Goal: Book appointment/travel/reservation

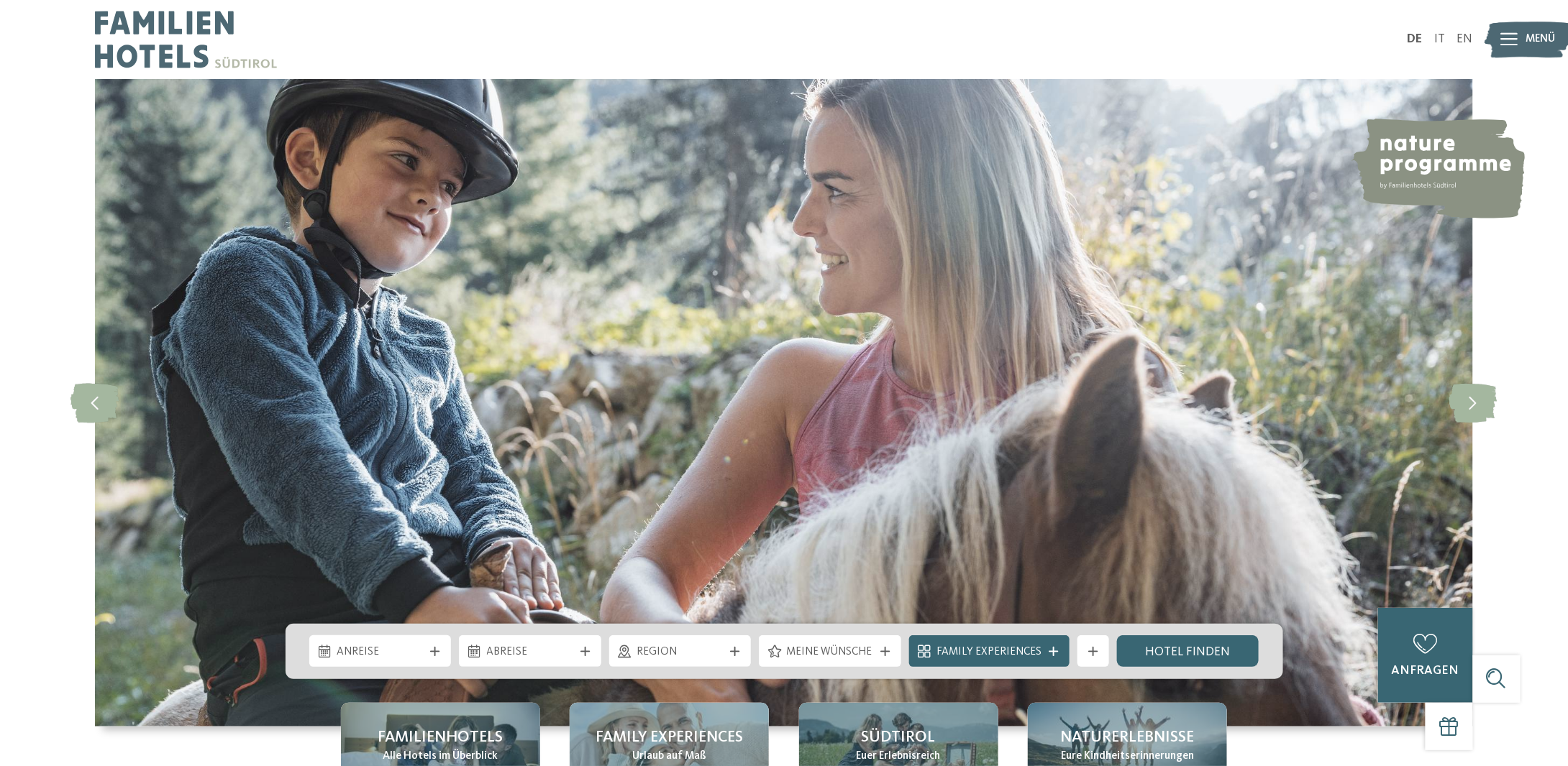
click at [447, 649] on div "Anreise" at bounding box center [381, 651] width 143 height 31
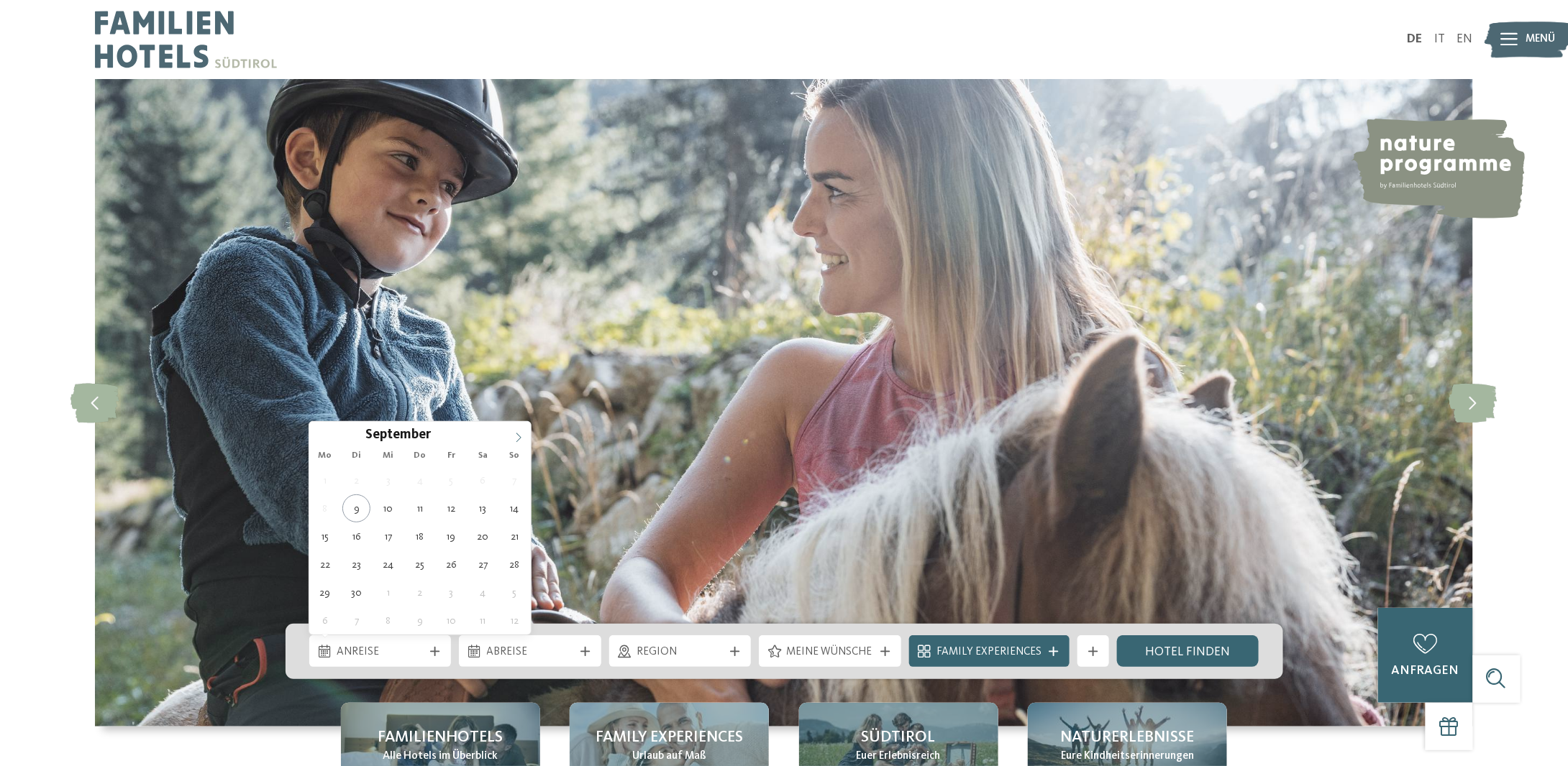
click at [518, 438] on icon at bounding box center [519, 438] width 10 height 10
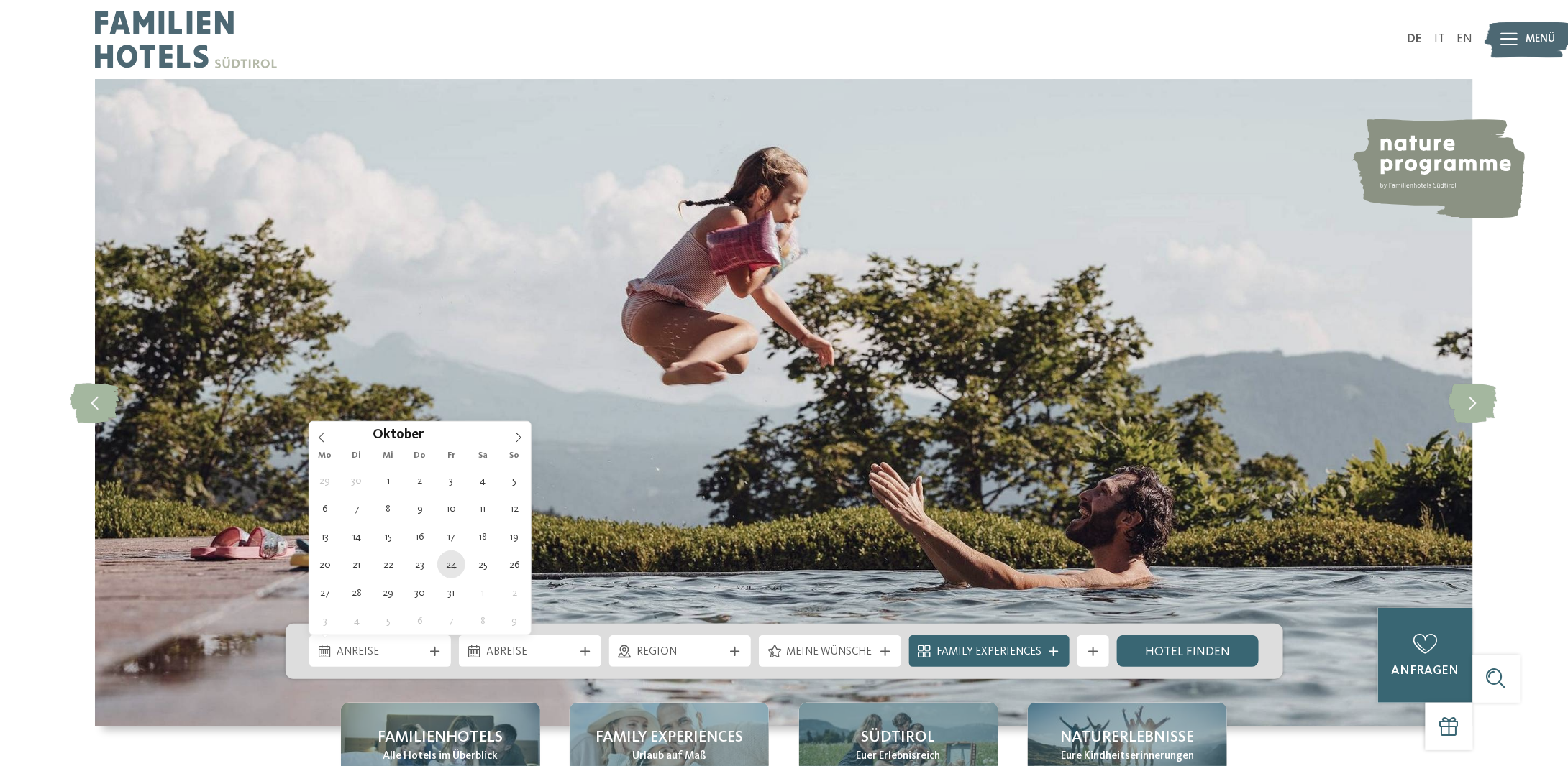
type div "[DATE]"
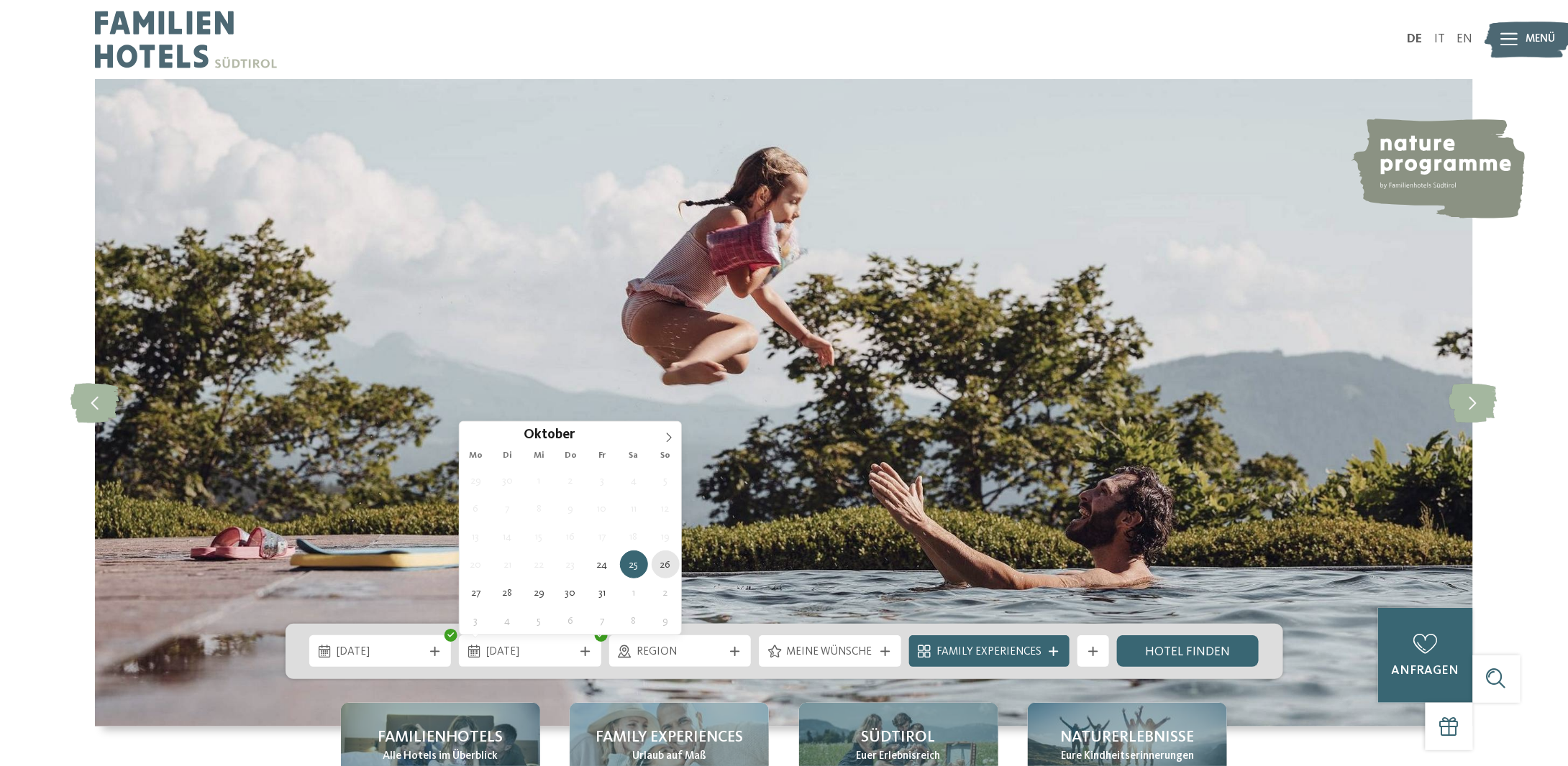
type div "[DATE]"
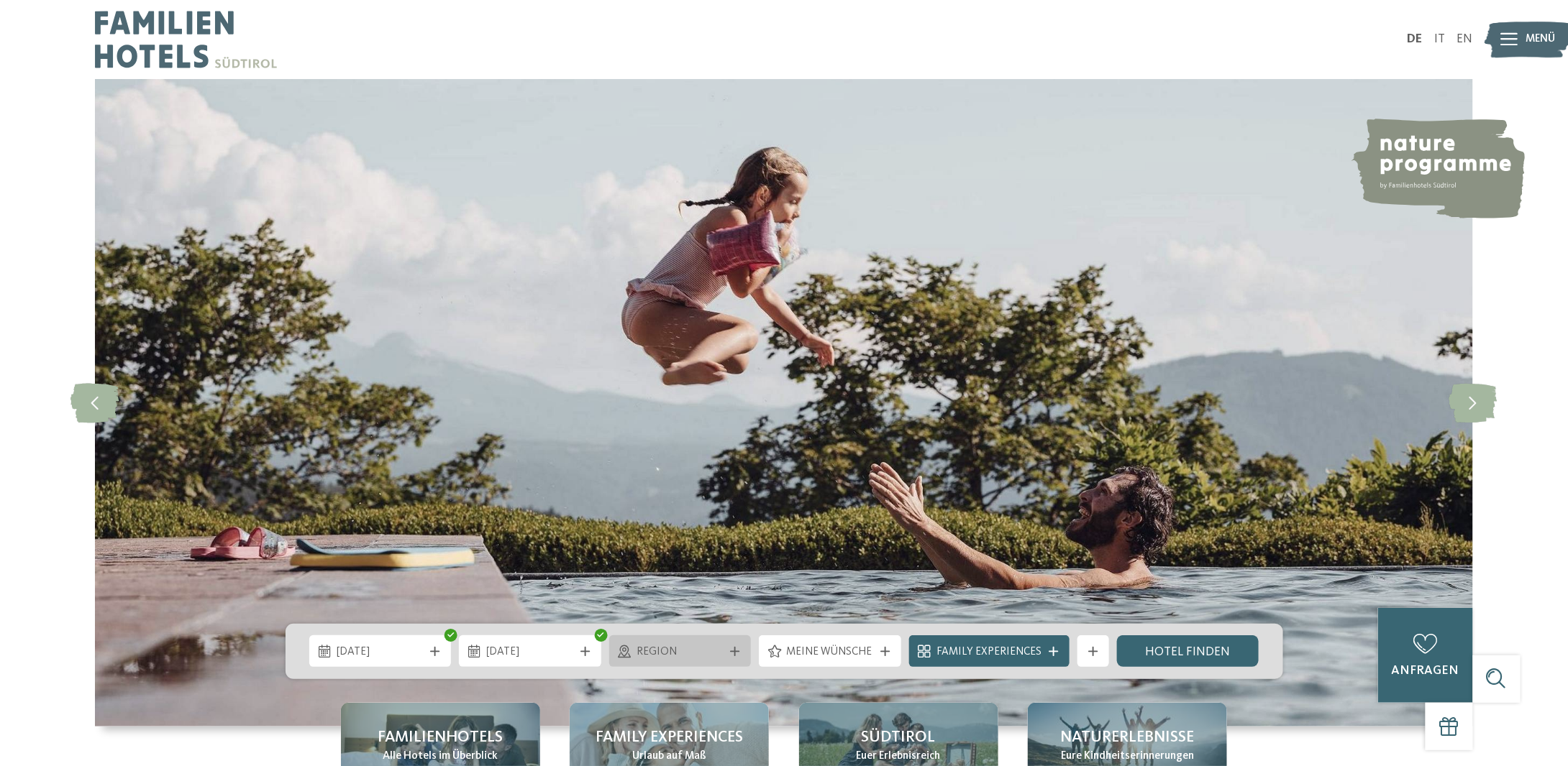
click at [713, 641] on div "Region" at bounding box center [680, 651] width 143 height 31
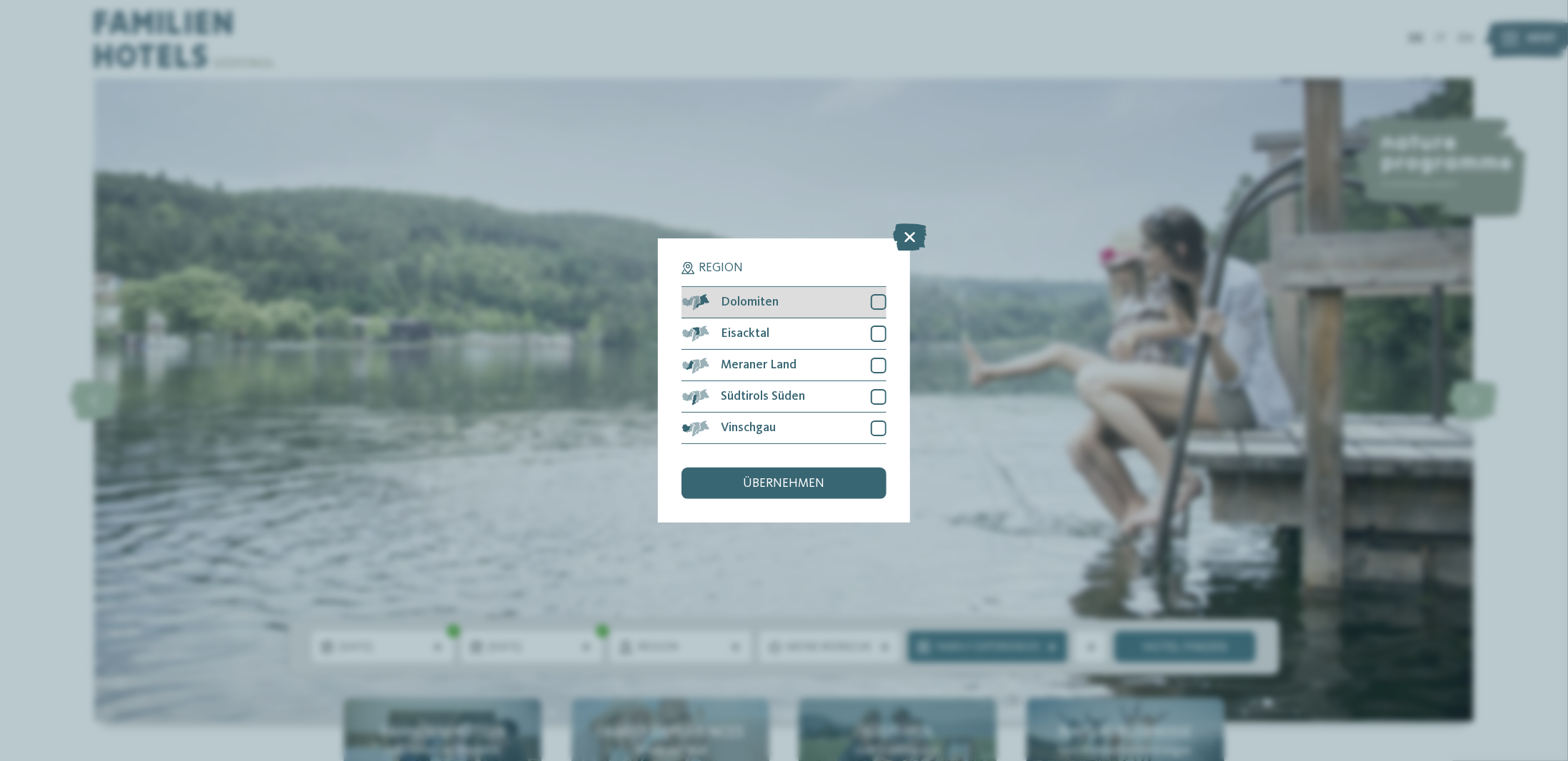
click at [878, 299] on div at bounding box center [879, 302] width 16 height 16
drag, startPoint x: 878, startPoint y: 326, endPoint x: 878, endPoint y: 340, distance: 14.0
click at [878, 328] on div at bounding box center [879, 334] width 16 height 16
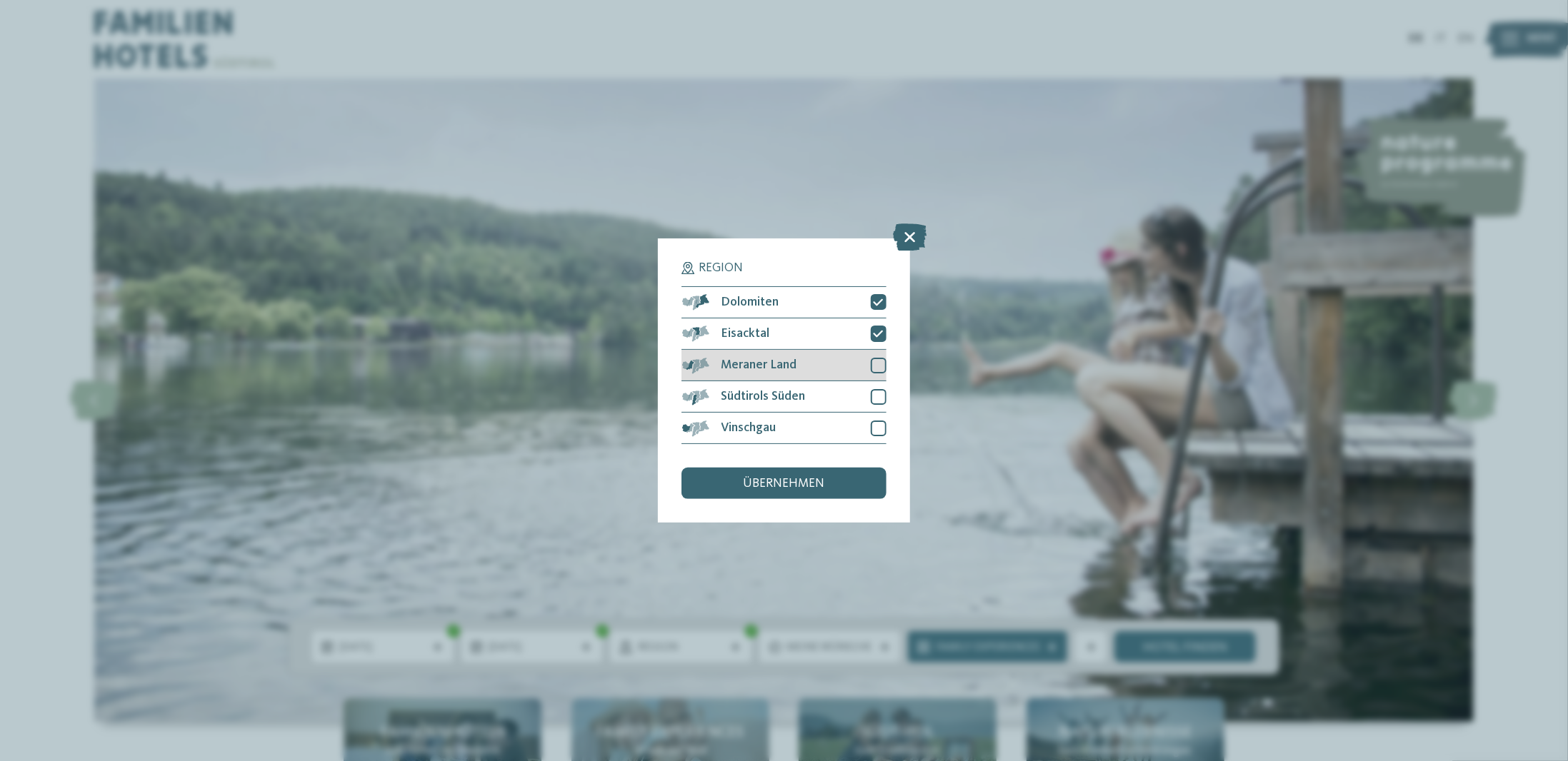
click at [878, 356] on div "Meraner Land" at bounding box center [783, 365] width 204 height 31
click at [880, 388] on div "Südtirols Süden" at bounding box center [783, 397] width 204 height 31
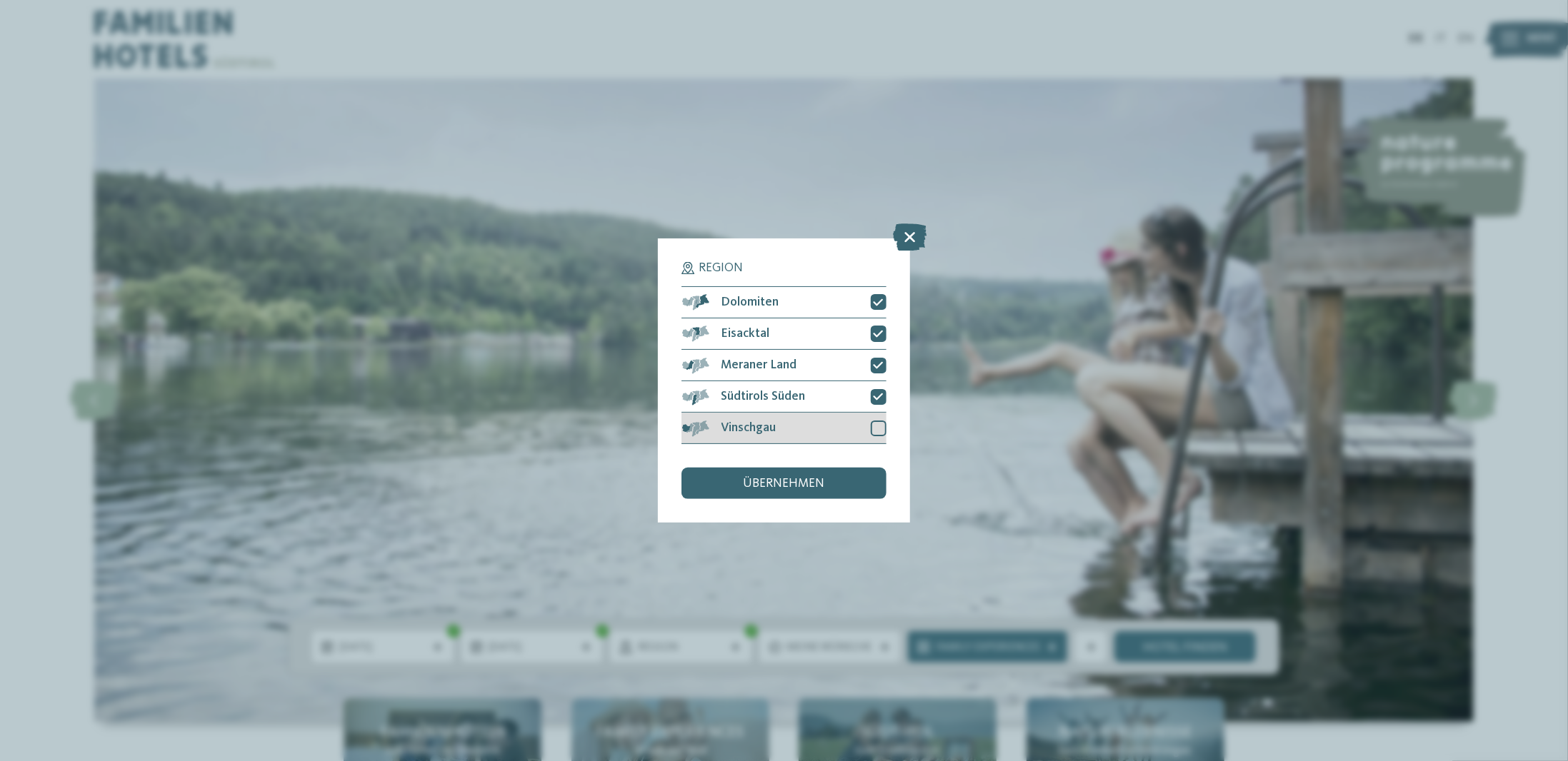
click at [875, 428] on div at bounding box center [879, 429] width 16 height 16
click at [820, 480] on span "übernehmen" at bounding box center [784, 484] width 81 height 13
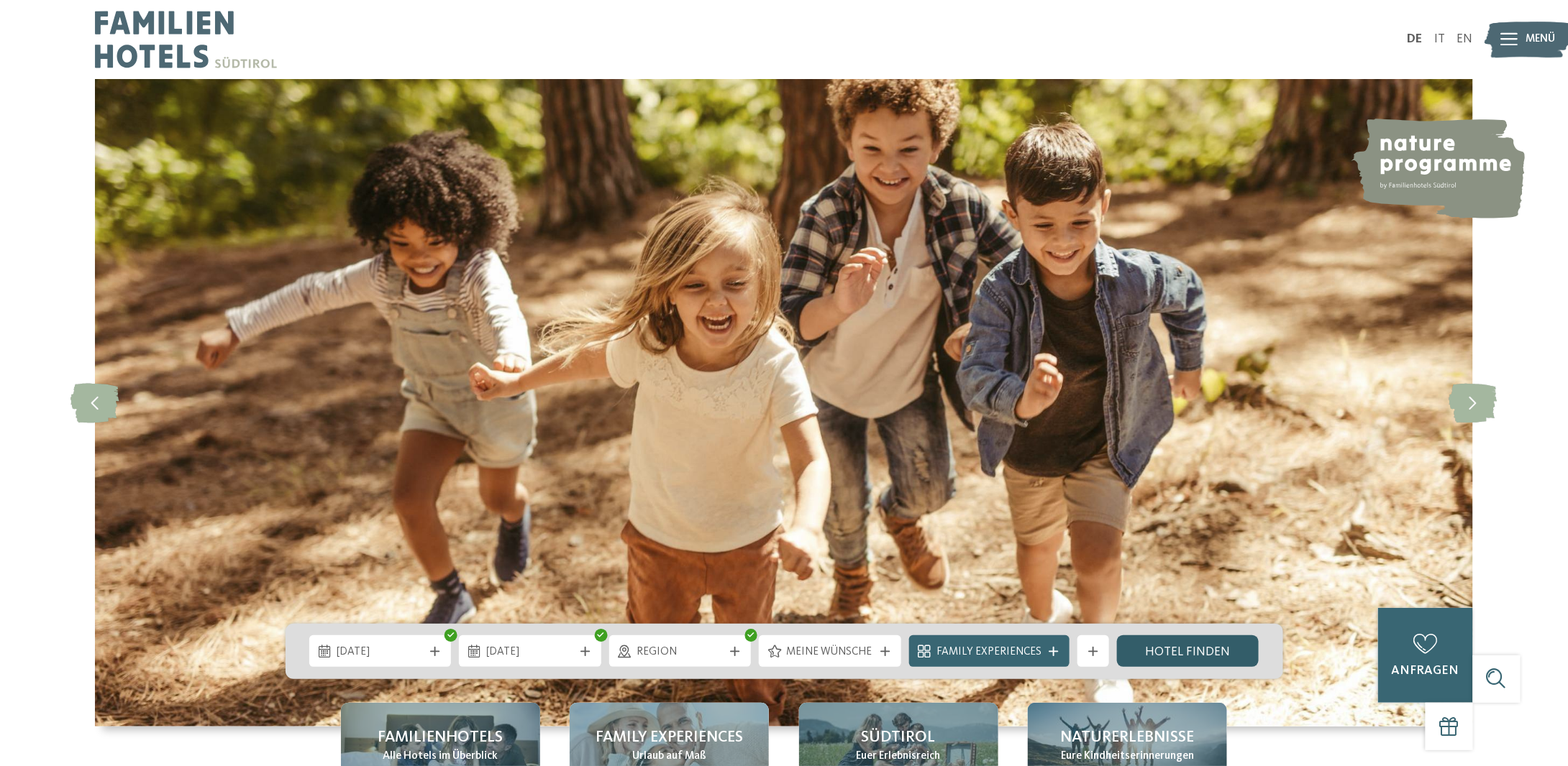
click at [1186, 650] on link "Hotel finden" at bounding box center [1188, 651] width 143 height 31
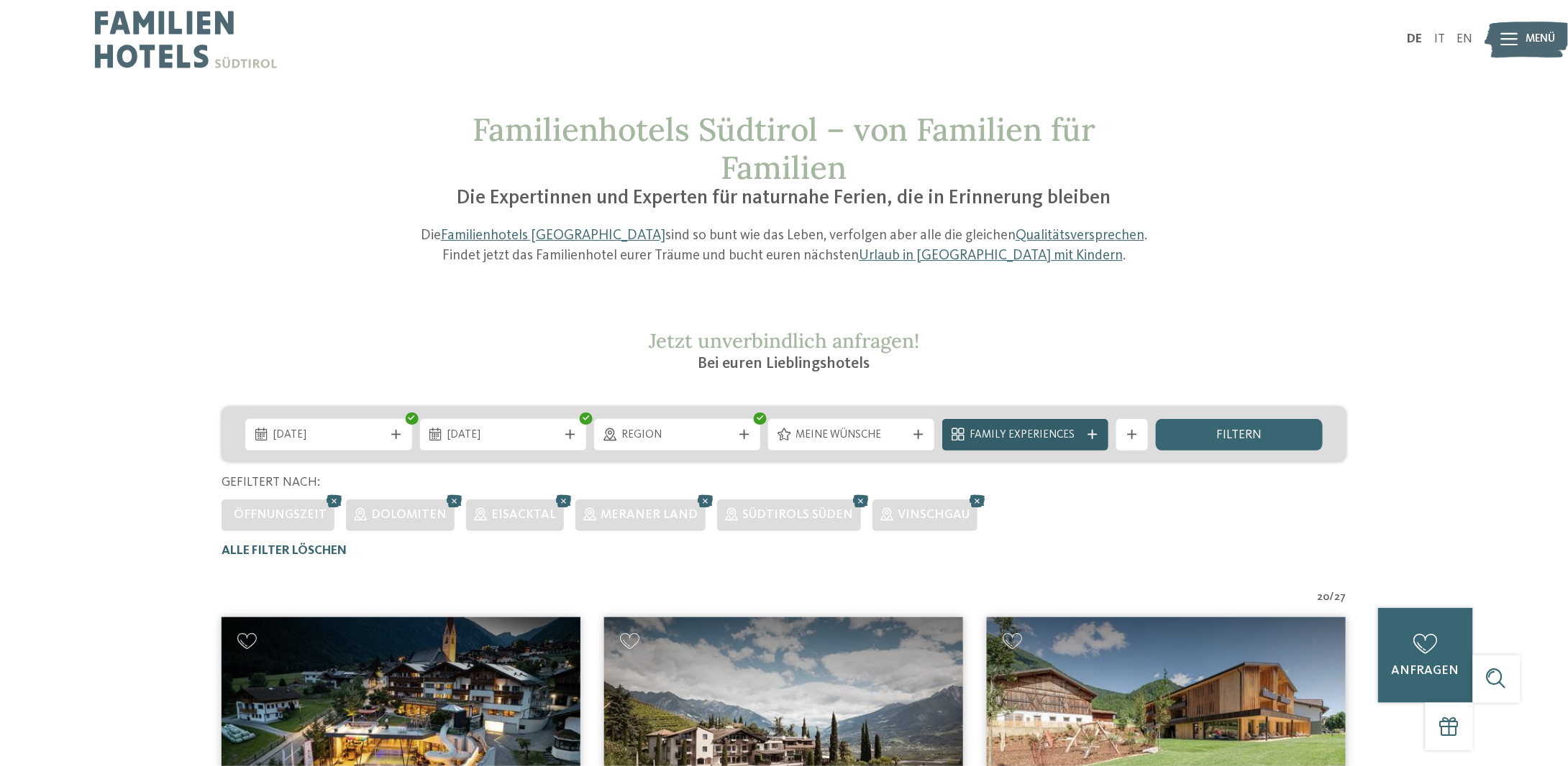
click at [1080, 436] on span "Family Experiences" at bounding box center [1026, 436] width 111 height 16
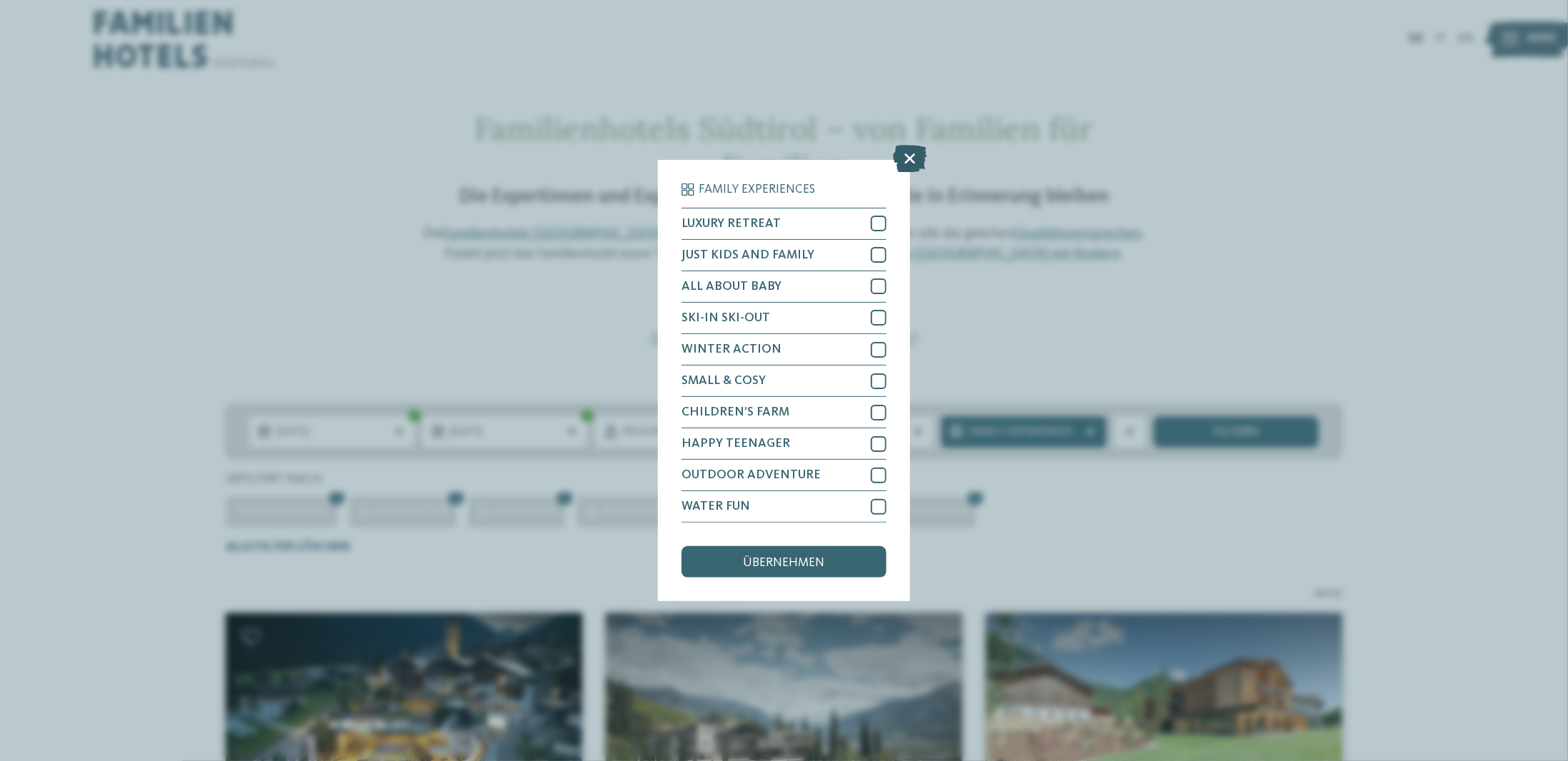
click at [915, 157] on icon at bounding box center [909, 158] width 33 height 27
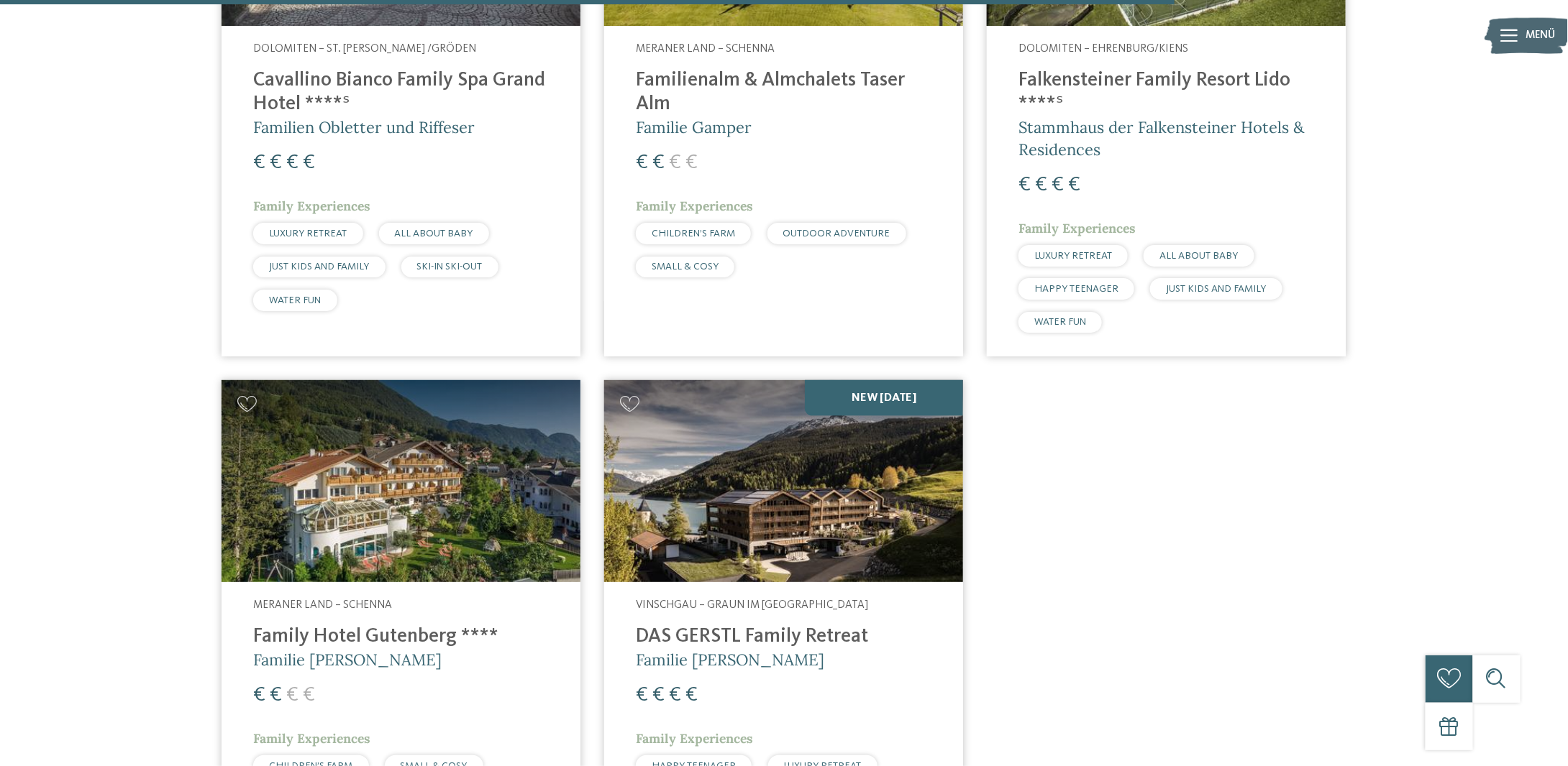
scroll to position [3450, 0]
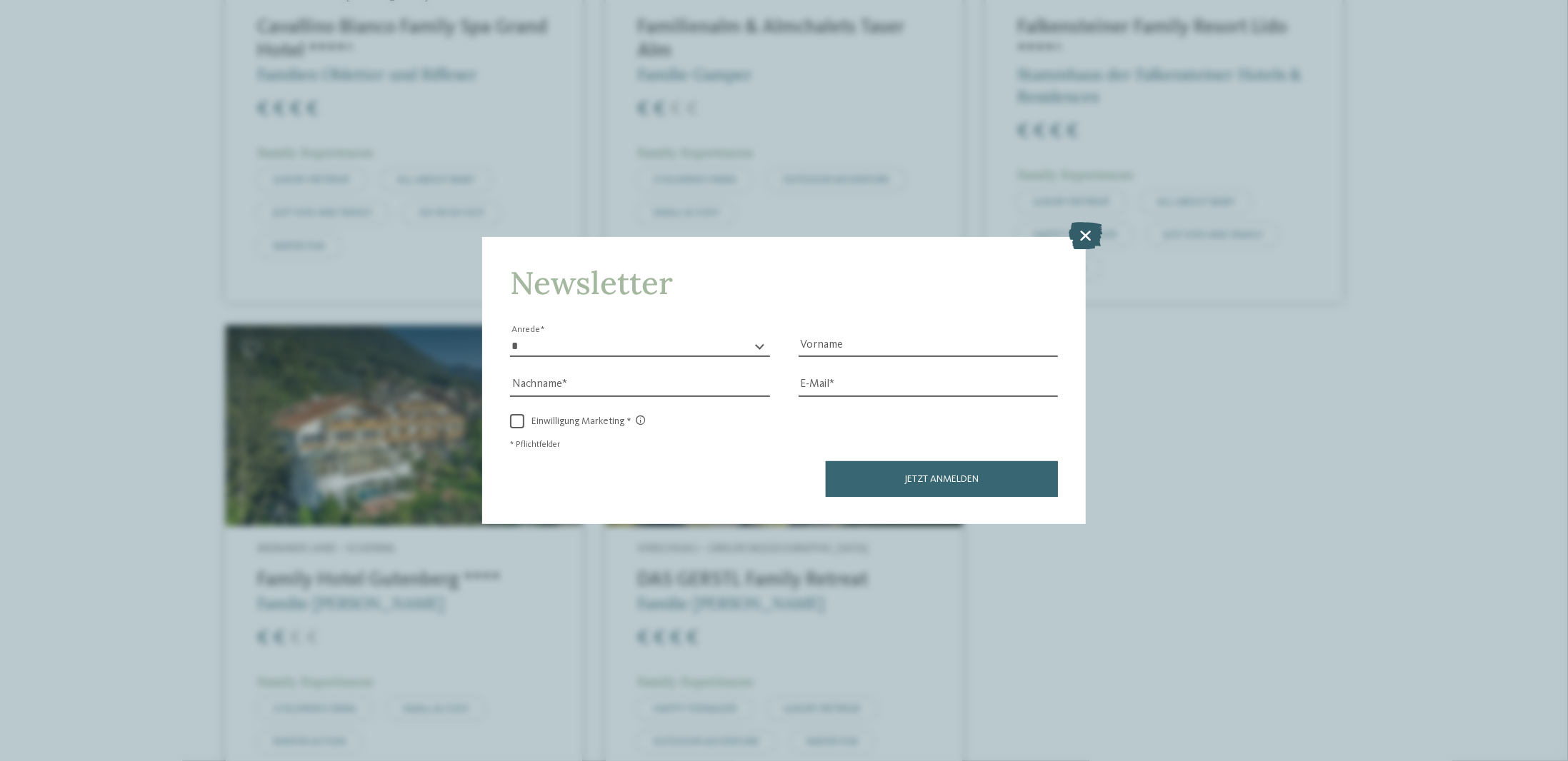
click at [1088, 232] on icon at bounding box center [1085, 235] width 33 height 27
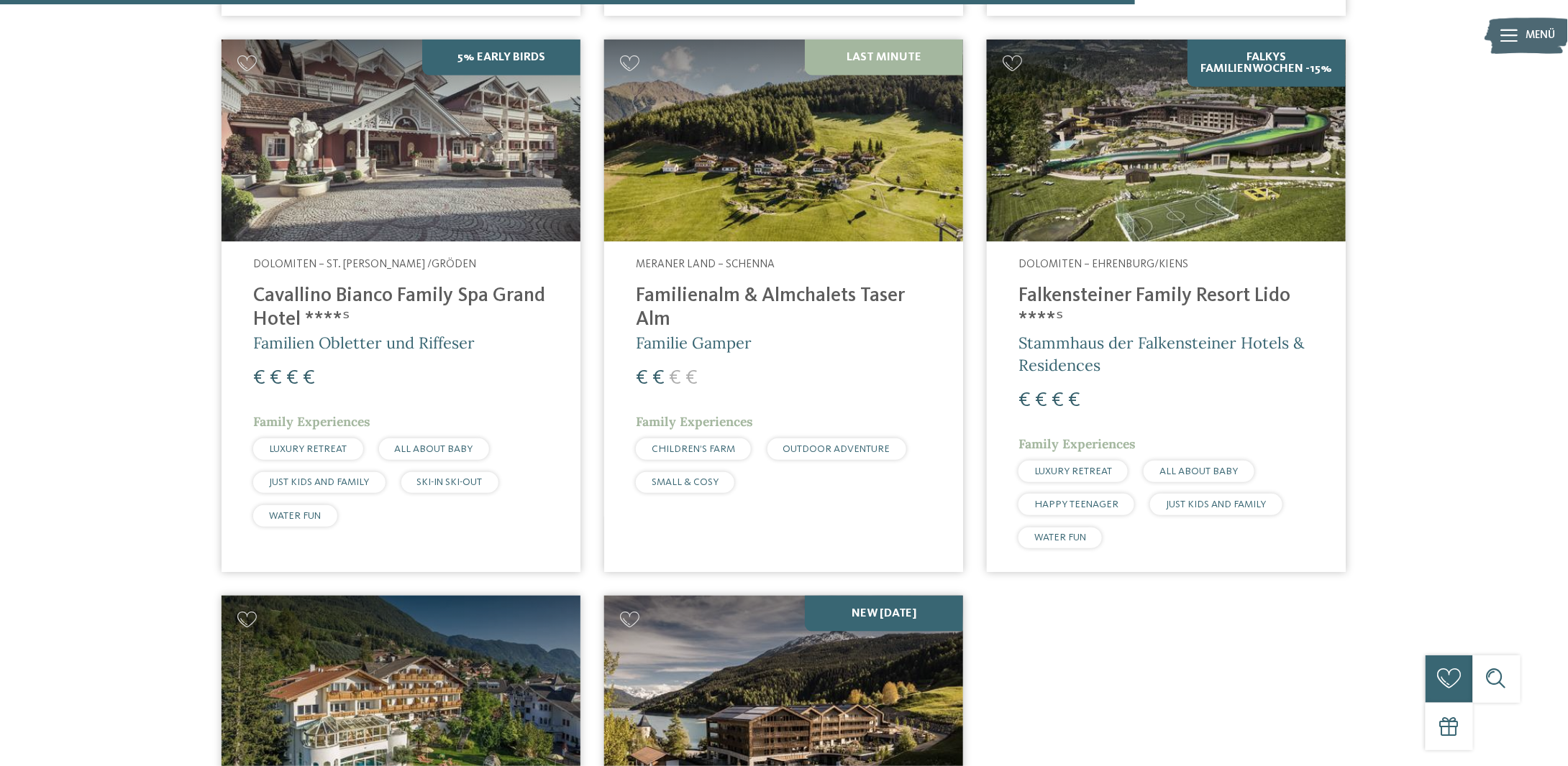
scroll to position [3163, 0]
